Goal: Task Accomplishment & Management: Use online tool/utility

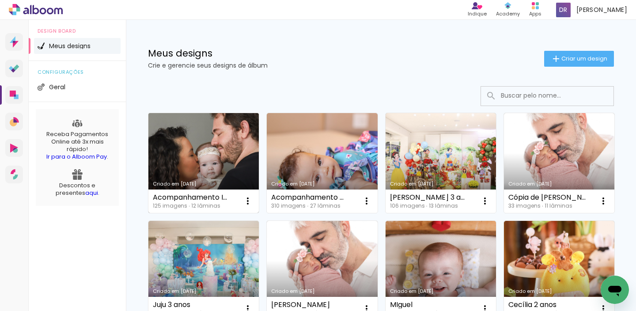
click at [218, 175] on link "Criado em [DATE]" at bounding box center [203, 163] width 110 height 100
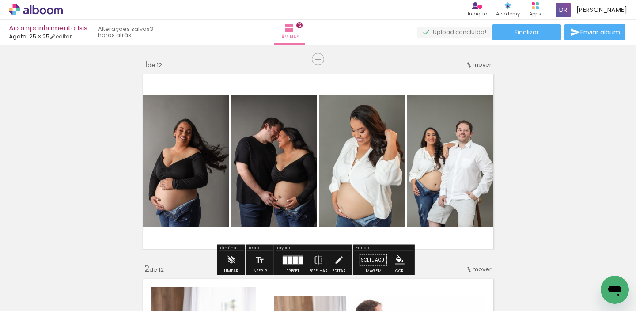
click at [477, 61] on span "mover" at bounding box center [481, 64] width 19 height 8
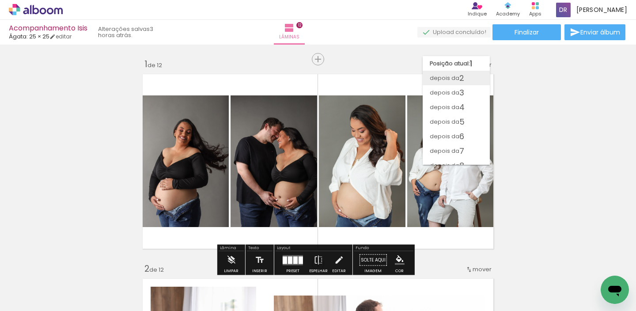
click at [467, 75] on paper-item "depois da 2" at bounding box center [455, 78] width 67 height 15
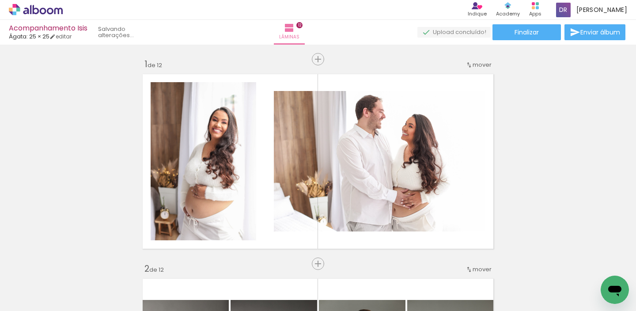
scroll to position [215, 0]
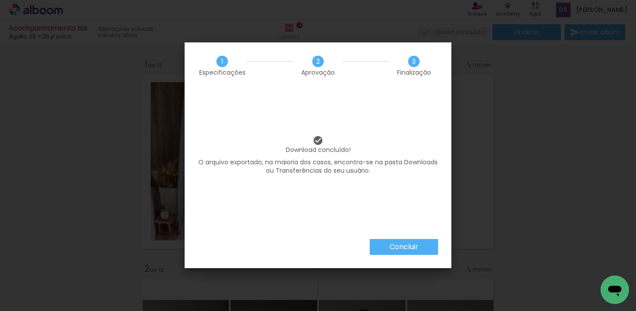
scroll to position [0, 1563]
click at [411, 257] on div "Concluir" at bounding box center [318, 253] width 267 height 29
click at [0, 0] on slot "Concluir" at bounding box center [0, 0] width 0 height 0
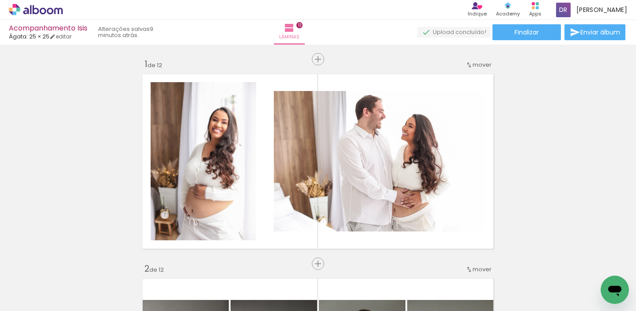
scroll to position [0, 1563]
